Goal: Find specific page/section: Find specific page/section

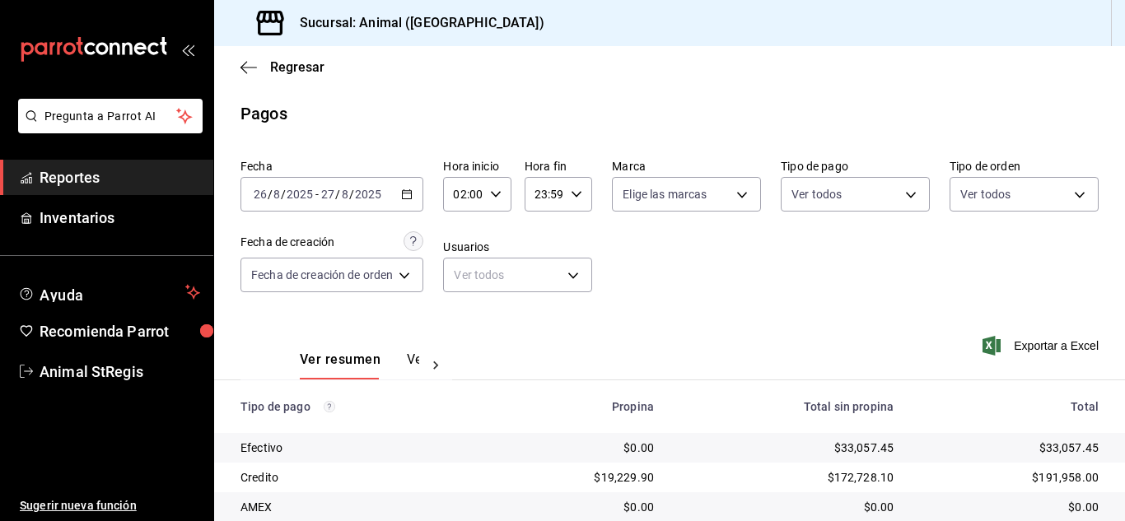
scroll to position [206, 0]
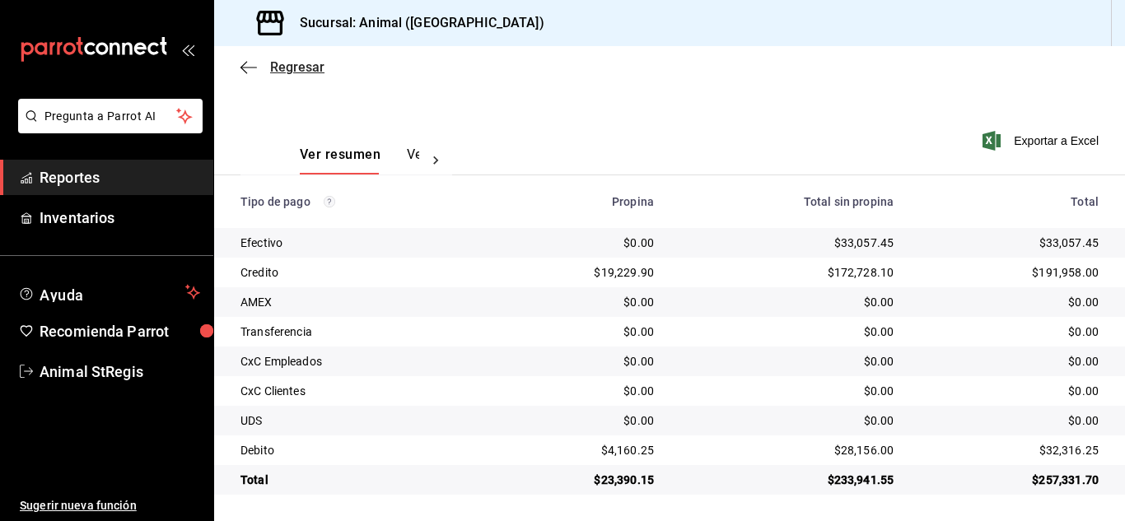
click at [277, 63] on span "Regresar" at bounding box center [297, 67] width 54 height 16
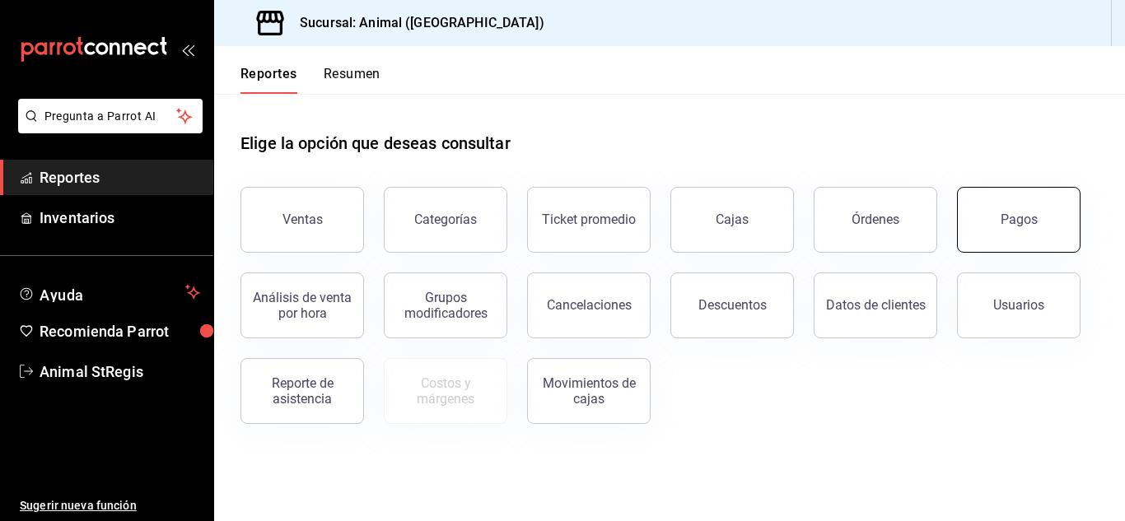
click at [1007, 237] on button "Pagos" at bounding box center [1018, 220] width 123 height 66
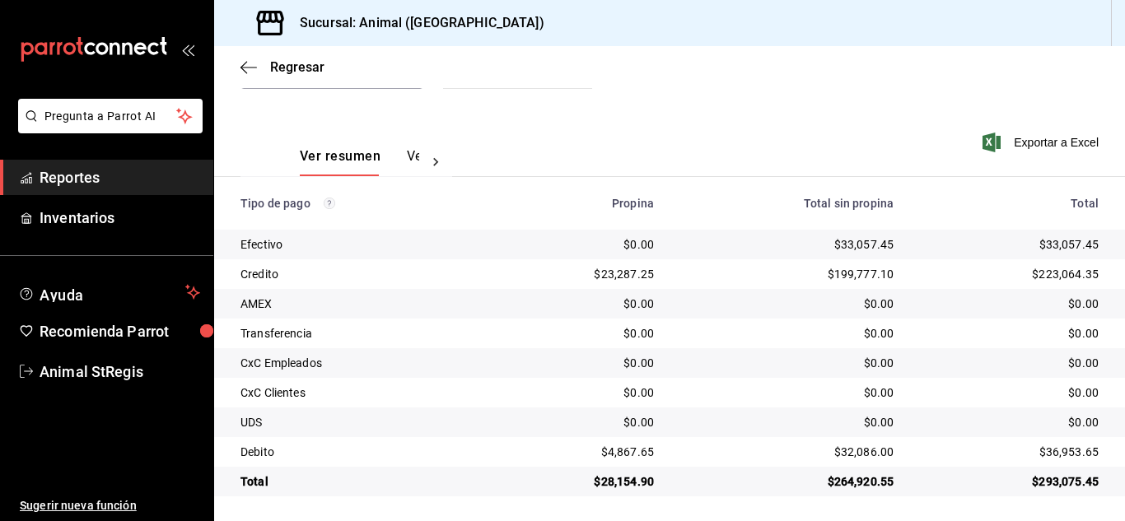
scroll to position [206, 0]
click at [296, 69] on span "Regresar" at bounding box center [297, 67] width 54 height 16
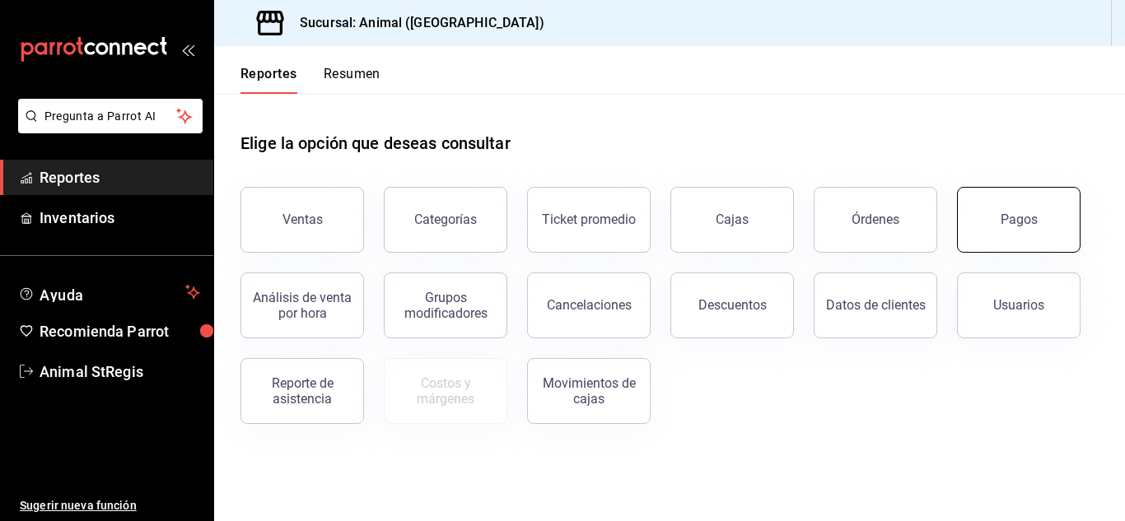
click at [1017, 232] on button "Pagos" at bounding box center [1018, 220] width 123 height 66
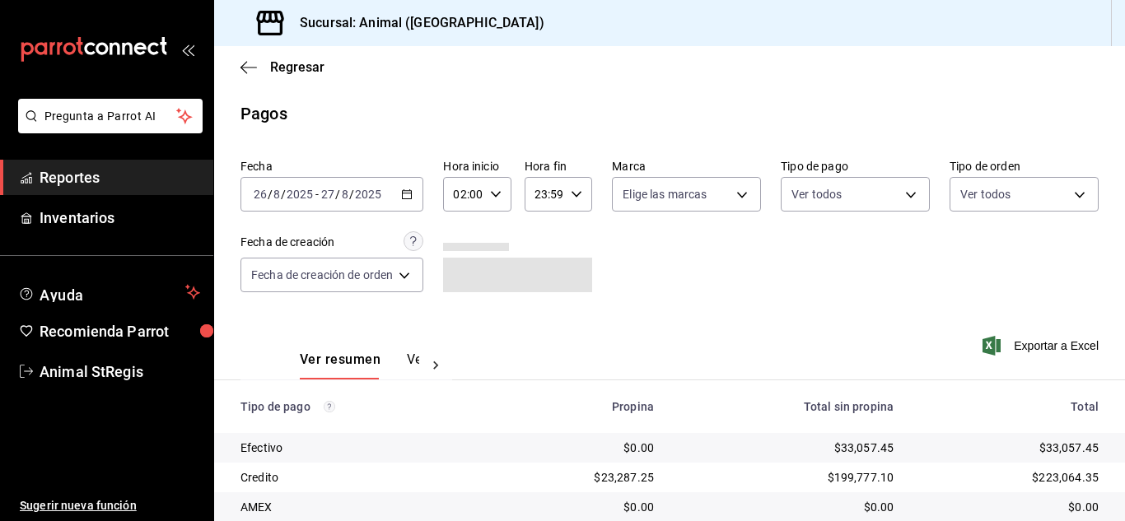
scroll to position [206, 0]
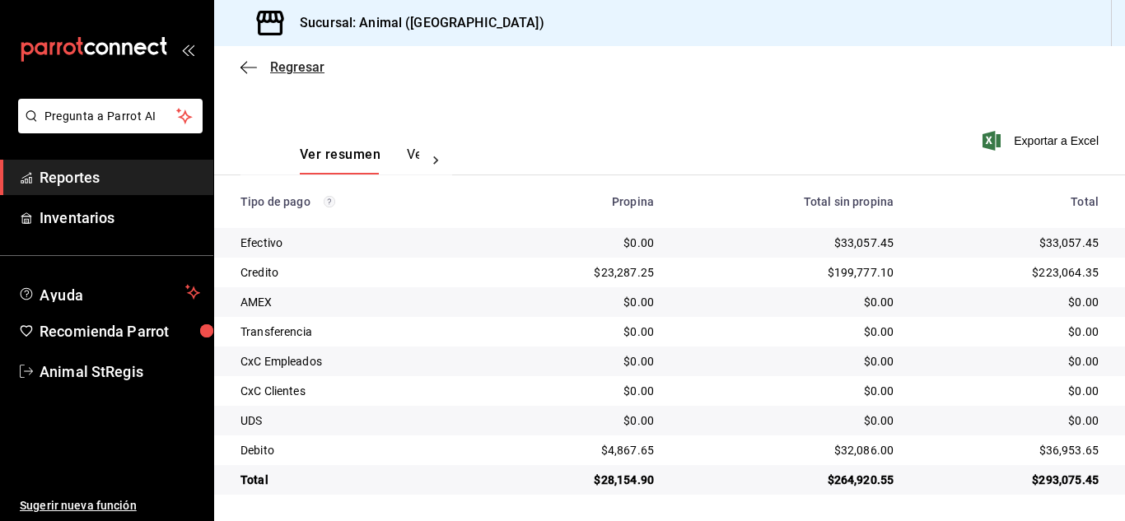
click at [306, 69] on span "Regresar" at bounding box center [297, 67] width 54 height 16
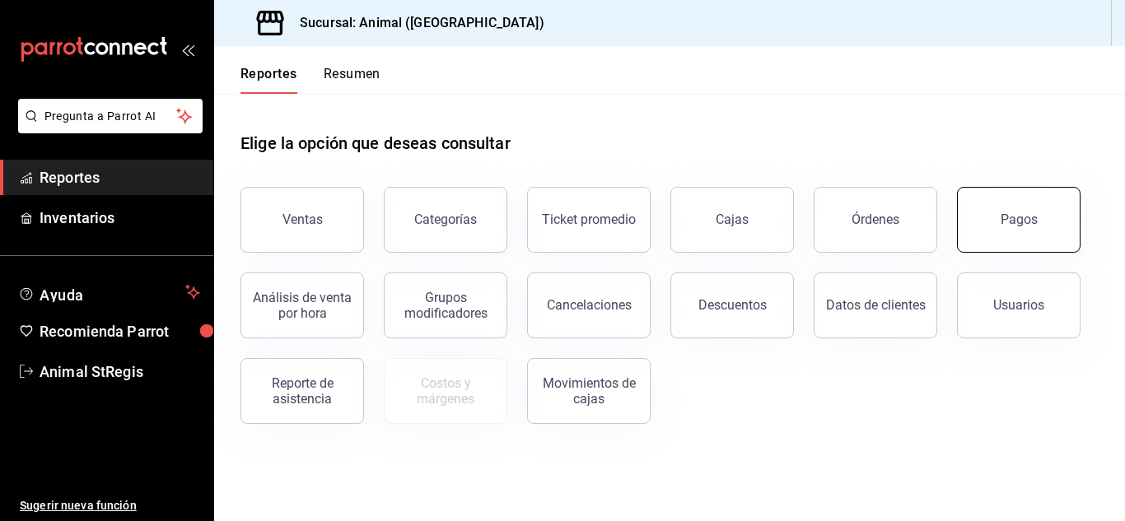
click at [982, 220] on button "Pagos" at bounding box center [1018, 220] width 123 height 66
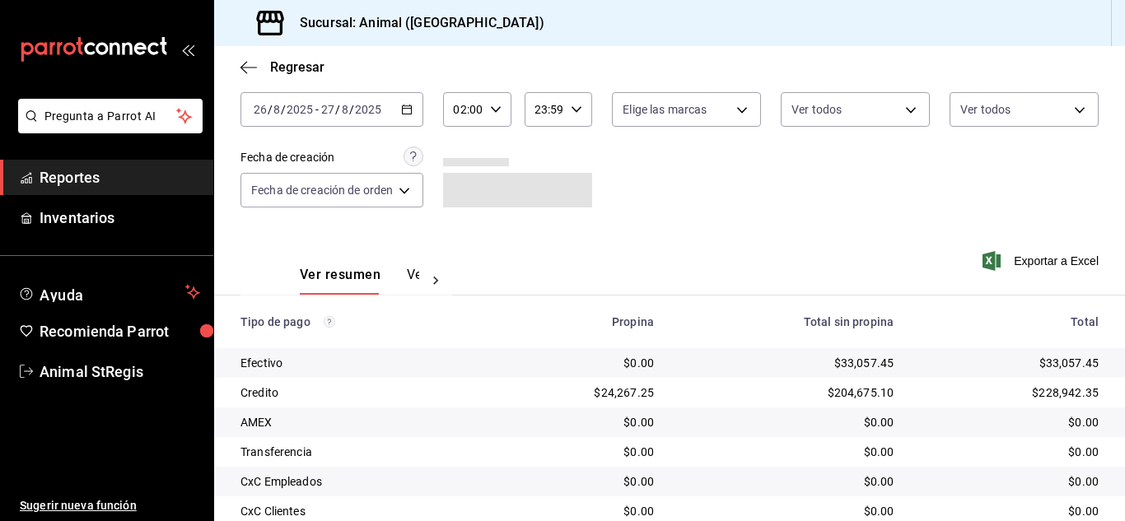
scroll to position [206, 0]
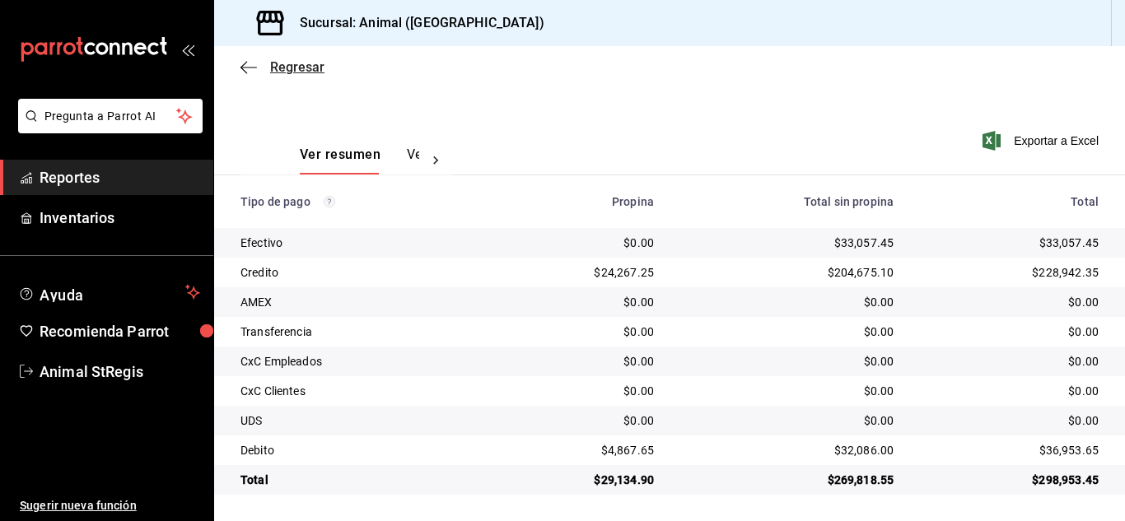
click at [292, 67] on span "Regresar" at bounding box center [297, 67] width 54 height 16
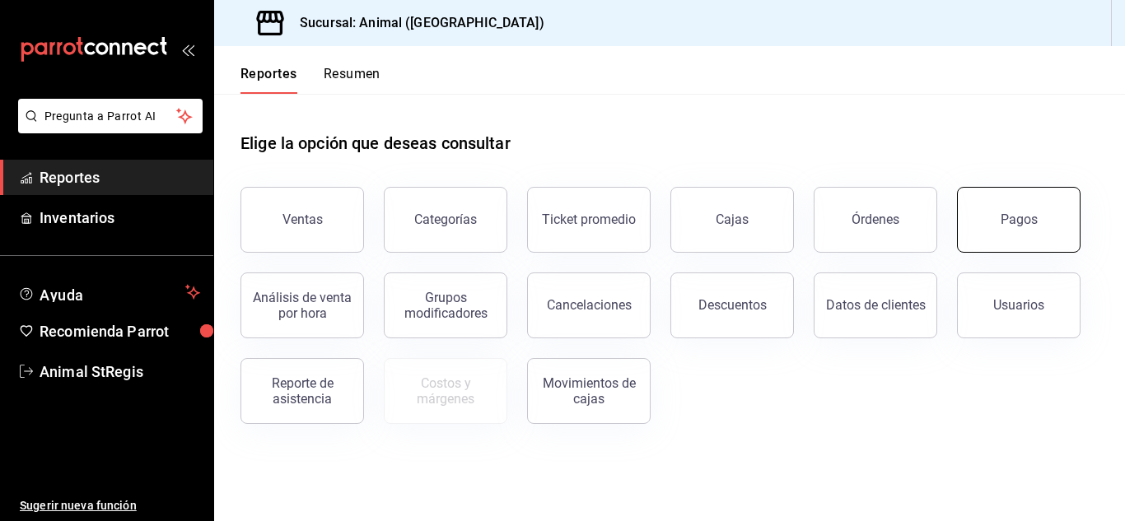
click at [1026, 212] on button "Pagos" at bounding box center [1018, 220] width 123 height 66
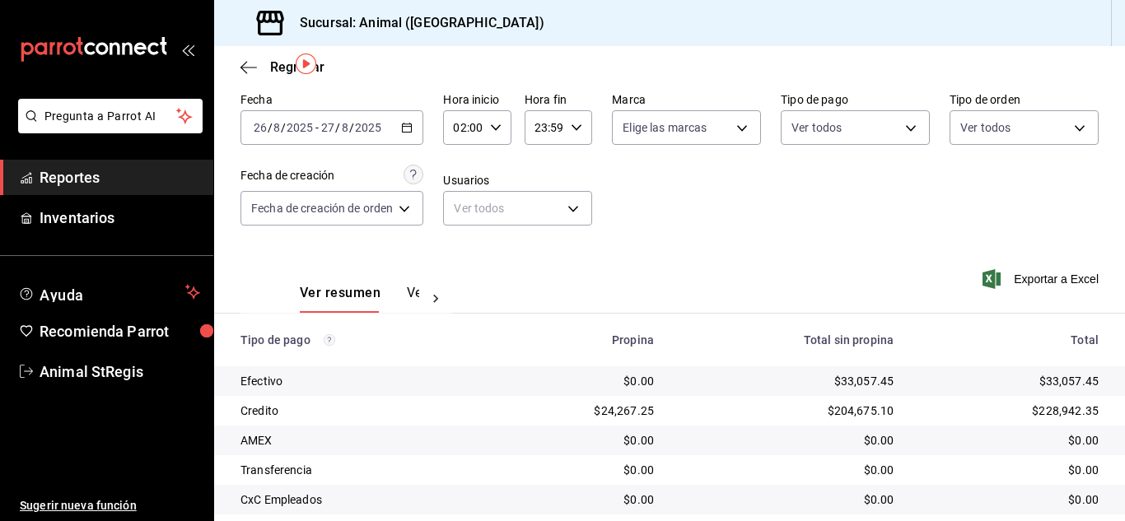
scroll to position [16, 0]
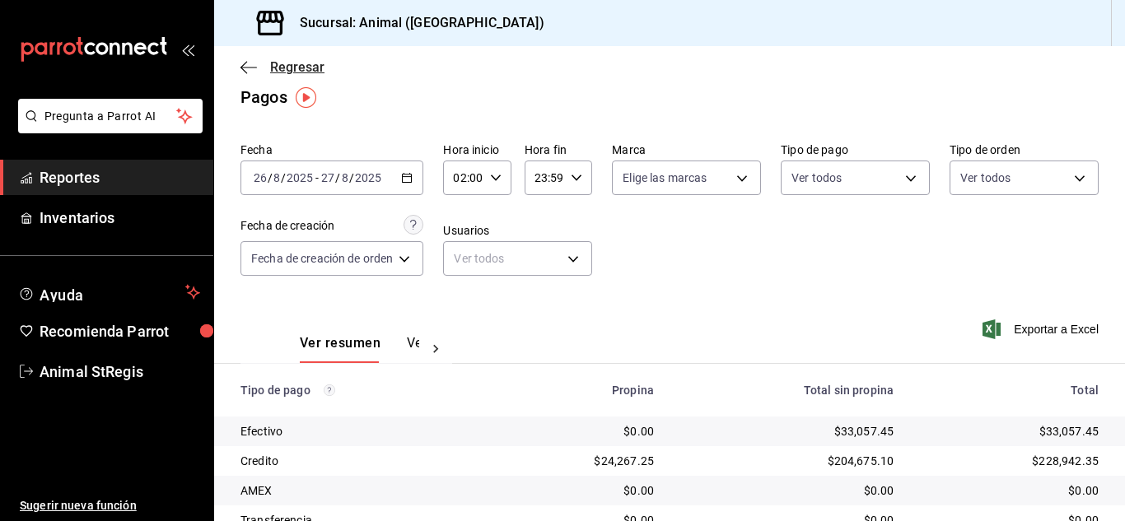
click at [291, 68] on span "Regresar" at bounding box center [297, 67] width 54 height 16
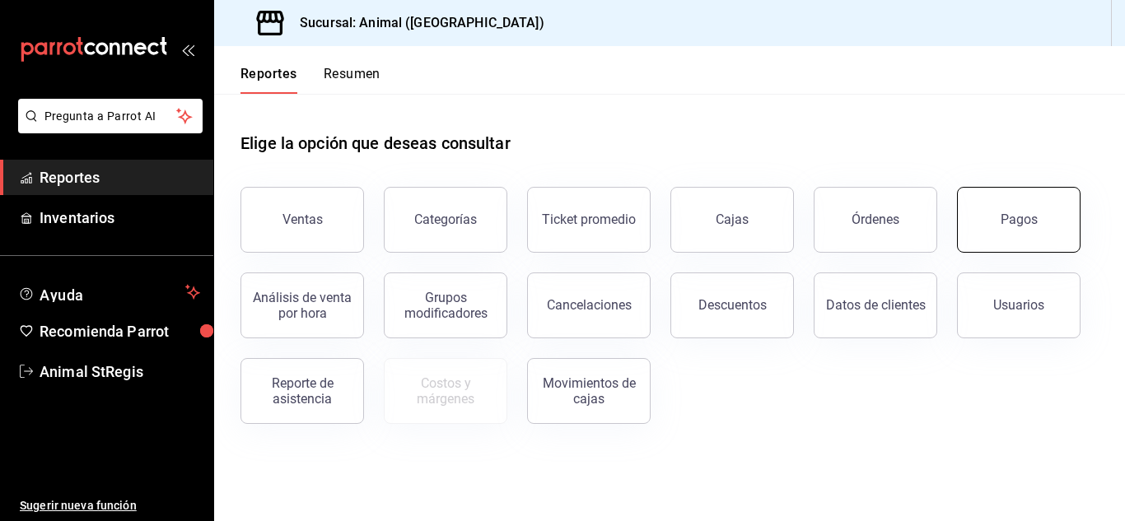
click at [1041, 206] on button "Pagos" at bounding box center [1018, 220] width 123 height 66
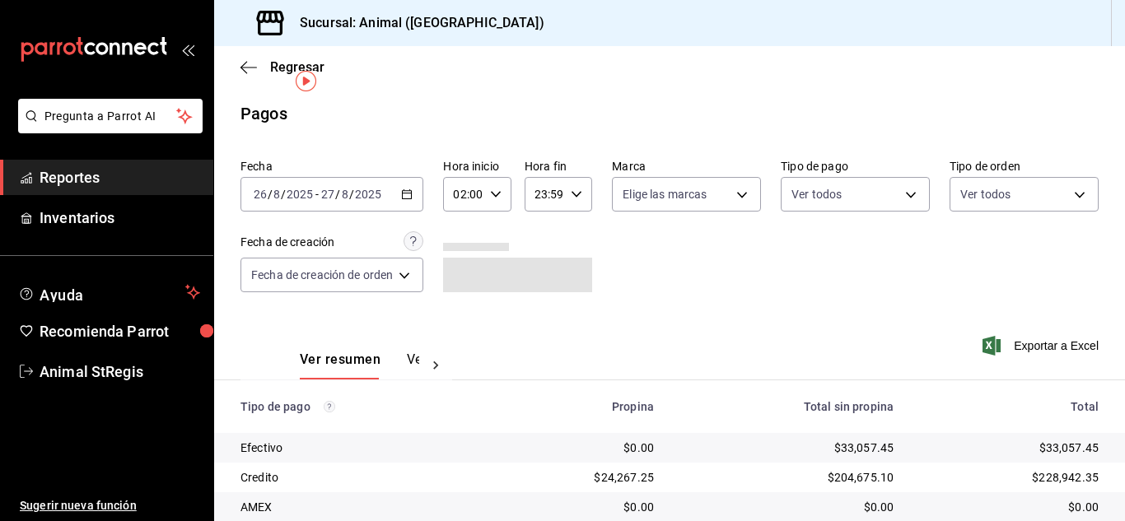
scroll to position [206, 0]
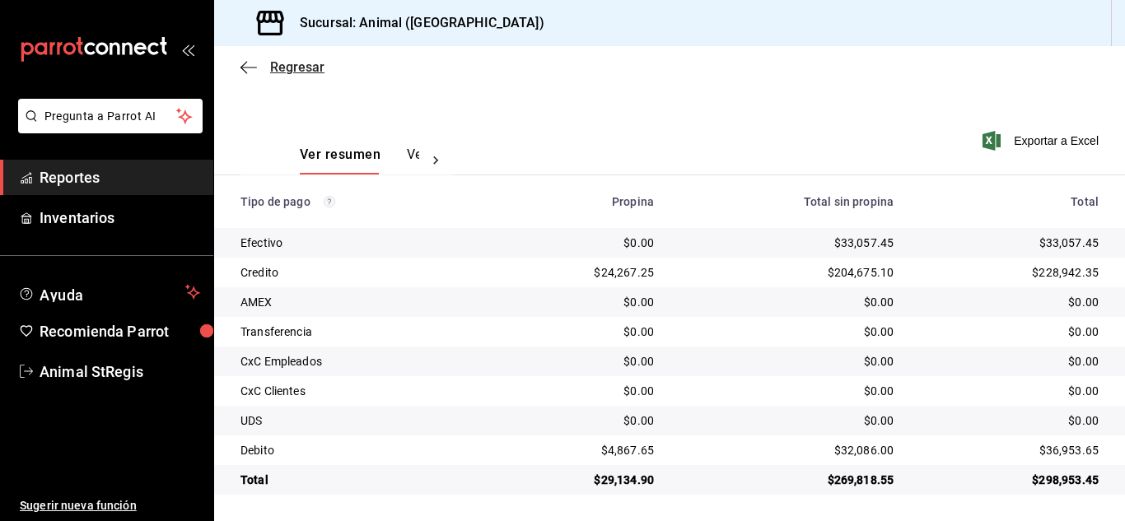
click at [282, 61] on span "Regresar" at bounding box center [297, 67] width 54 height 16
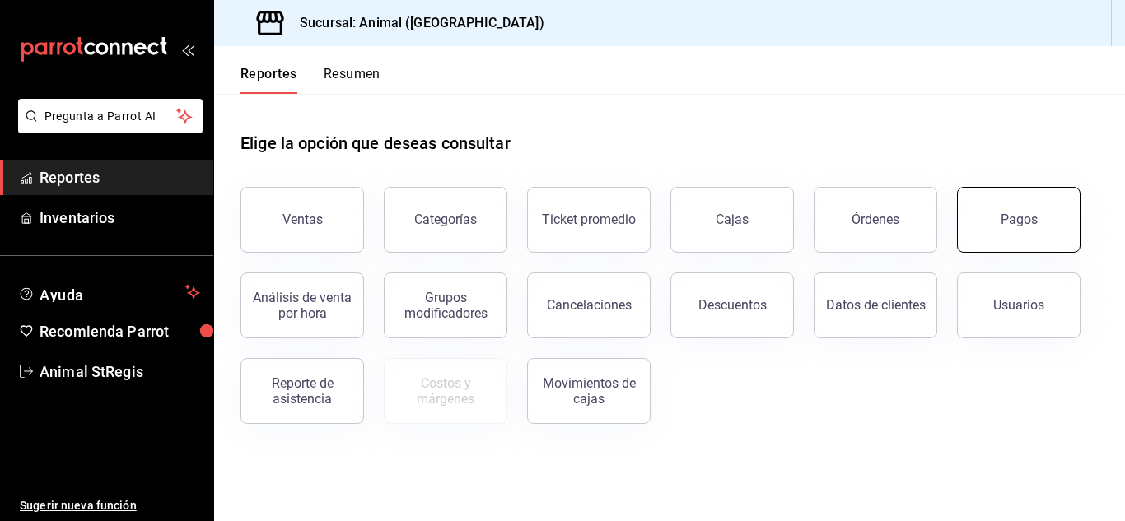
click at [1067, 207] on button "Pagos" at bounding box center [1018, 220] width 123 height 66
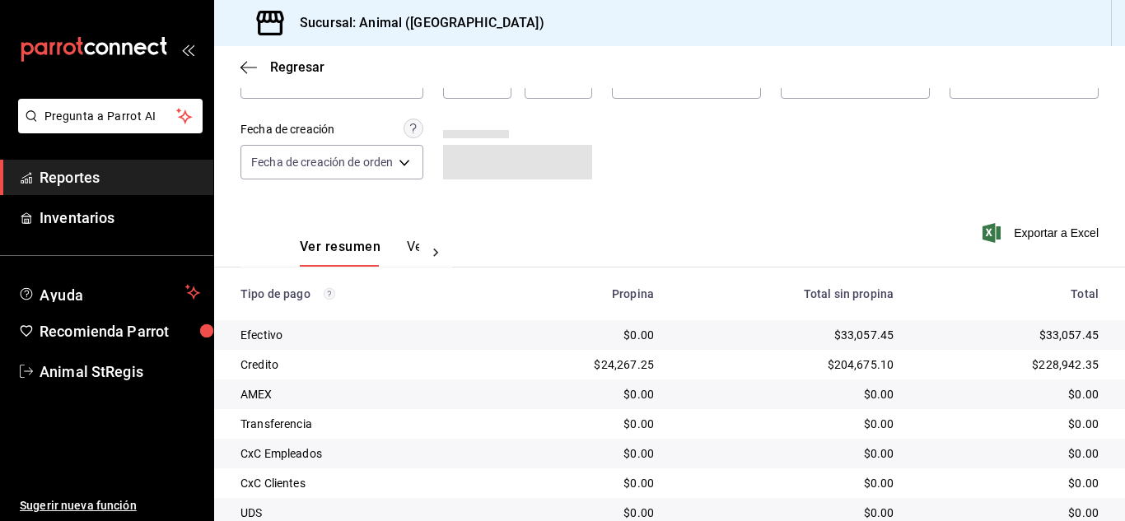
scroll to position [206, 0]
